Goal: Use online tool/utility: Utilize a website feature to perform a specific function

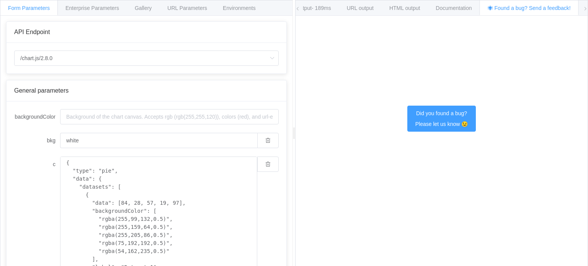
click at [40, 5] on span "Form Parameters" at bounding box center [29, 8] width 42 height 6
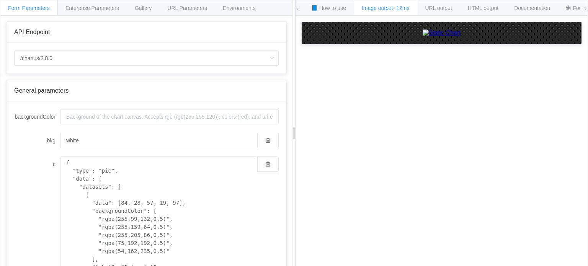
click at [587, 10] on icon at bounding box center [585, 9] width 5 height 5
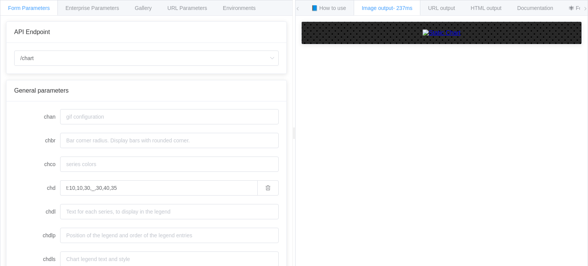
click at [452, 199] on div "How to maximize Image Charts in 3 steps Read the step-by-step guide to the Imag…" at bounding box center [442, 147] width 292 height 262
click at [145, 57] on input "/chart" at bounding box center [146, 58] width 265 height 15
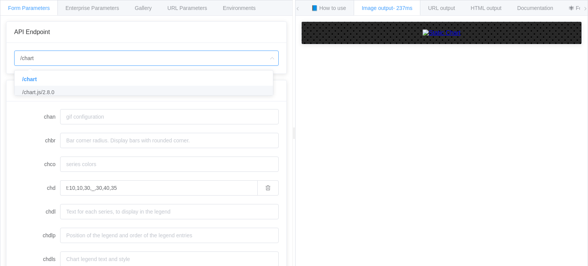
click at [79, 92] on li "/chart.js/2.8.0" at bounding box center [147, 92] width 264 height 13
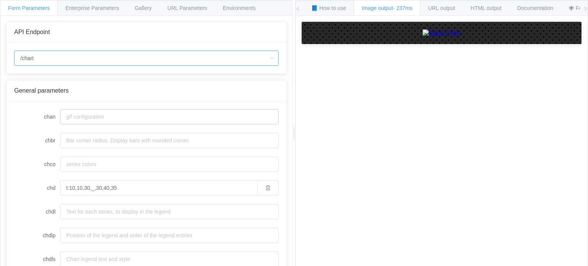
type input "/chart.js/2.8.0"
type input "white"
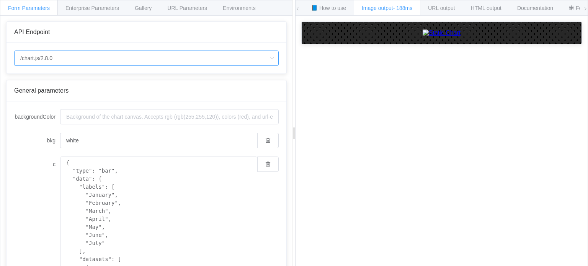
click at [137, 59] on input "/chart.js/2.8.0" at bounding box center [146, 58] width 265 height 15
click at [75, 79] on li "/chart" at bounding box center [147, 79] width 264 height 13
type input "/chart"
type input "20"
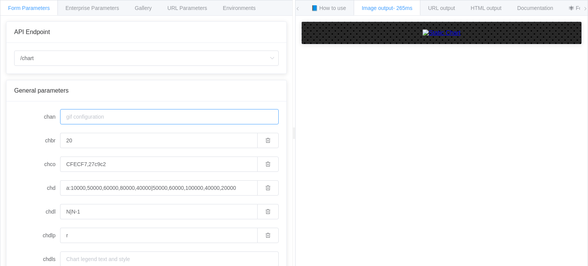
click at [109, 116] on input "chan" at bounding box center [169, 116] width 219 height 15
click at [147, 8] on span "Gallery" at bounding box center [143, 8] width 17 height 6
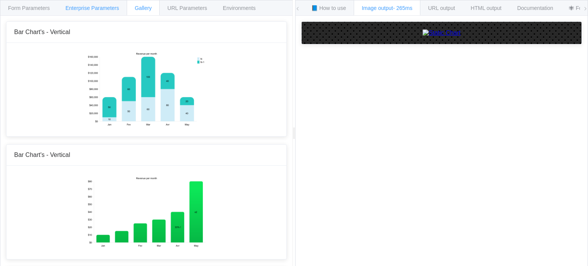
click at [98, 7] on span "Enterprise Parameters" at bounding box center [92, 8] width 54 height 6
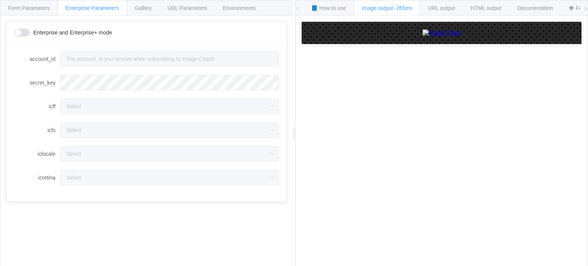
click at [195, 16] on div "API Endpoint /chart General parameters chan chbr 20 chco CFECF7,27c9c2 chd a:10…" at bounding box center [146, 147] width 292 height 262
click at [191, 7] on span "URL Parameters" at bounding box center [187, 8] width 40 height 6
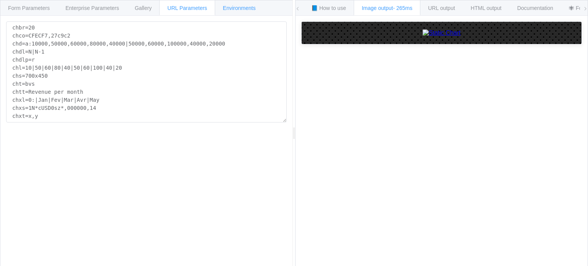
click at [236, 11] on span "Environments" at bounding box center [239, 8] width 33 height 6
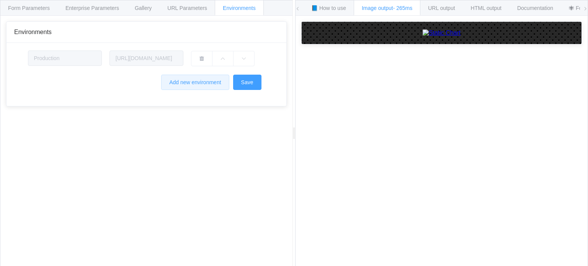
click at [194, 85] on button "Add new environment" at bounding box center [195, 82] width 68 height 15
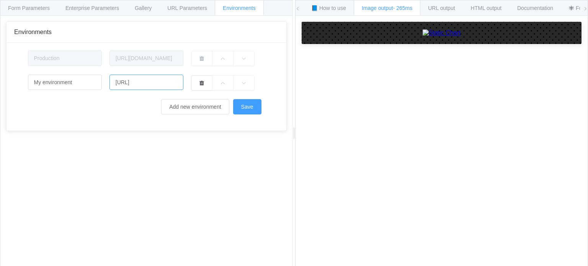
click at [136, 85] on input "http://domain.tld" at bounding box center [147, 82] width 74 height 15
click at [85, 79] on input "My environment" at bounding box center [65, 82] width 74 height 15
click at [169, 77] on input "http://domain.tld" at bounding box center [147, 82] width 74 height 15
